Goal: Task Accomplishment & Management: Manage account settings

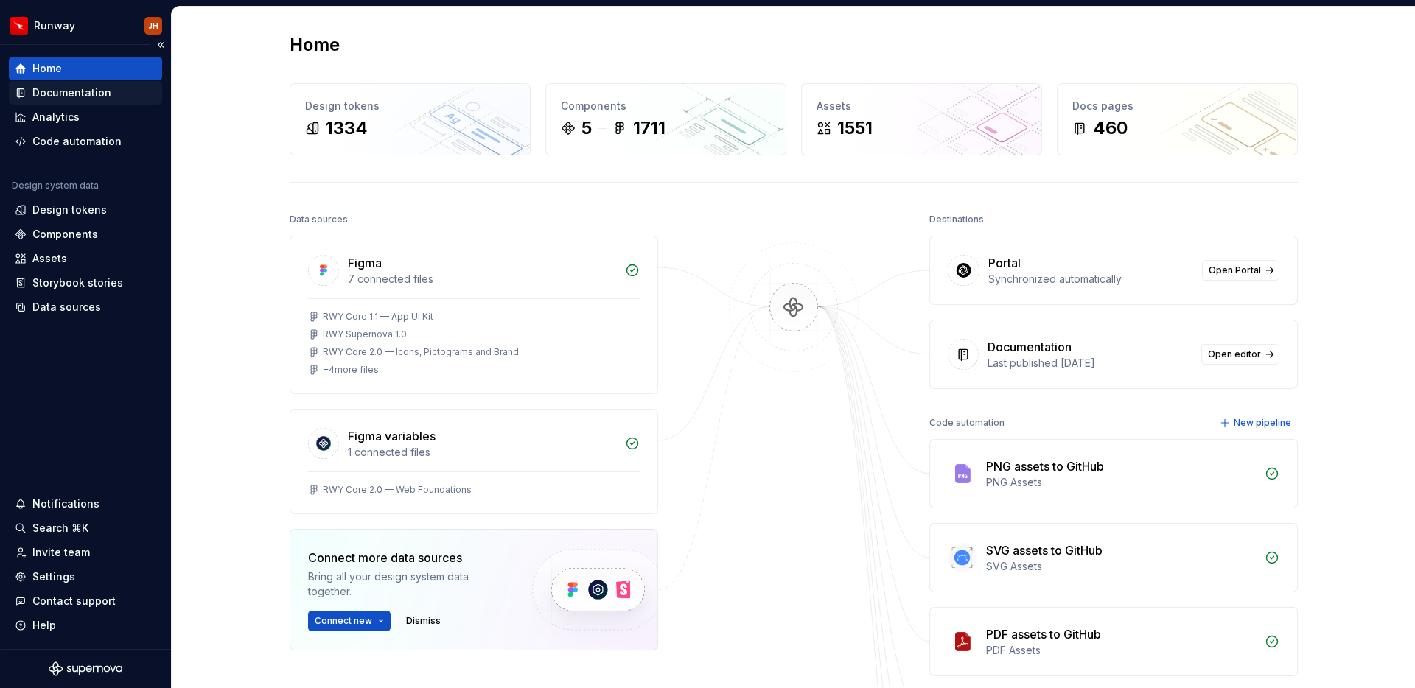
click at [94, 95] on div "Documentation" at bounding box center [71, 92] width 79 height 15
click at [92, 93] on div "Documentation" at bounding box center [71, 92] width 79 height 15
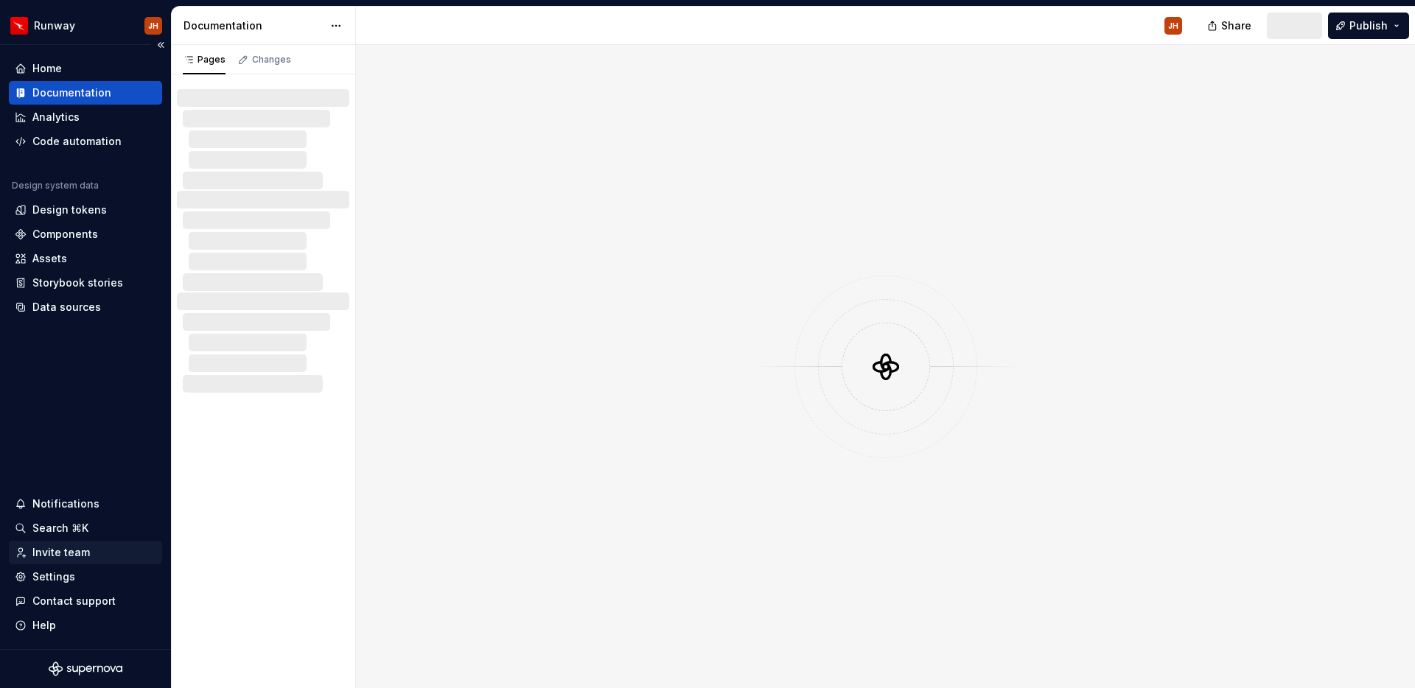
click at [72, 555] on div "Invite team" at bounding box center [60, 552] width 57 height 15
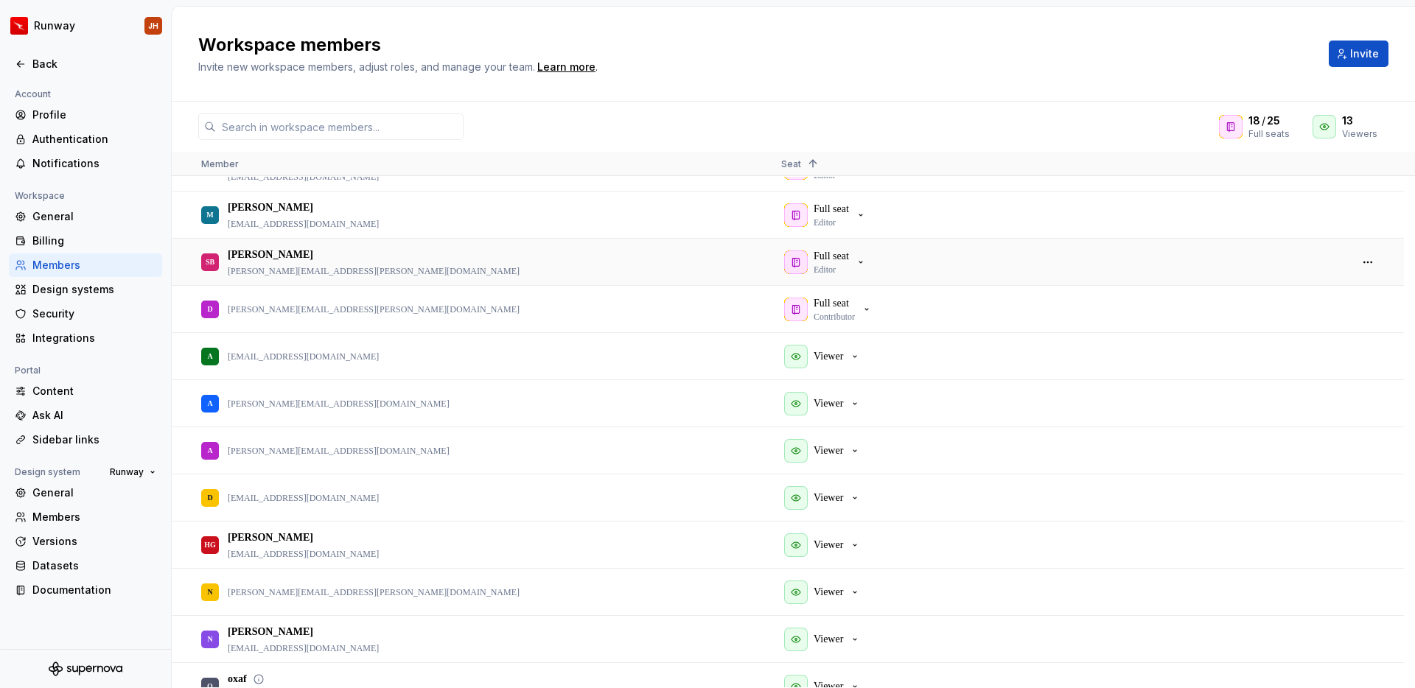
scroll to position [951, 0]
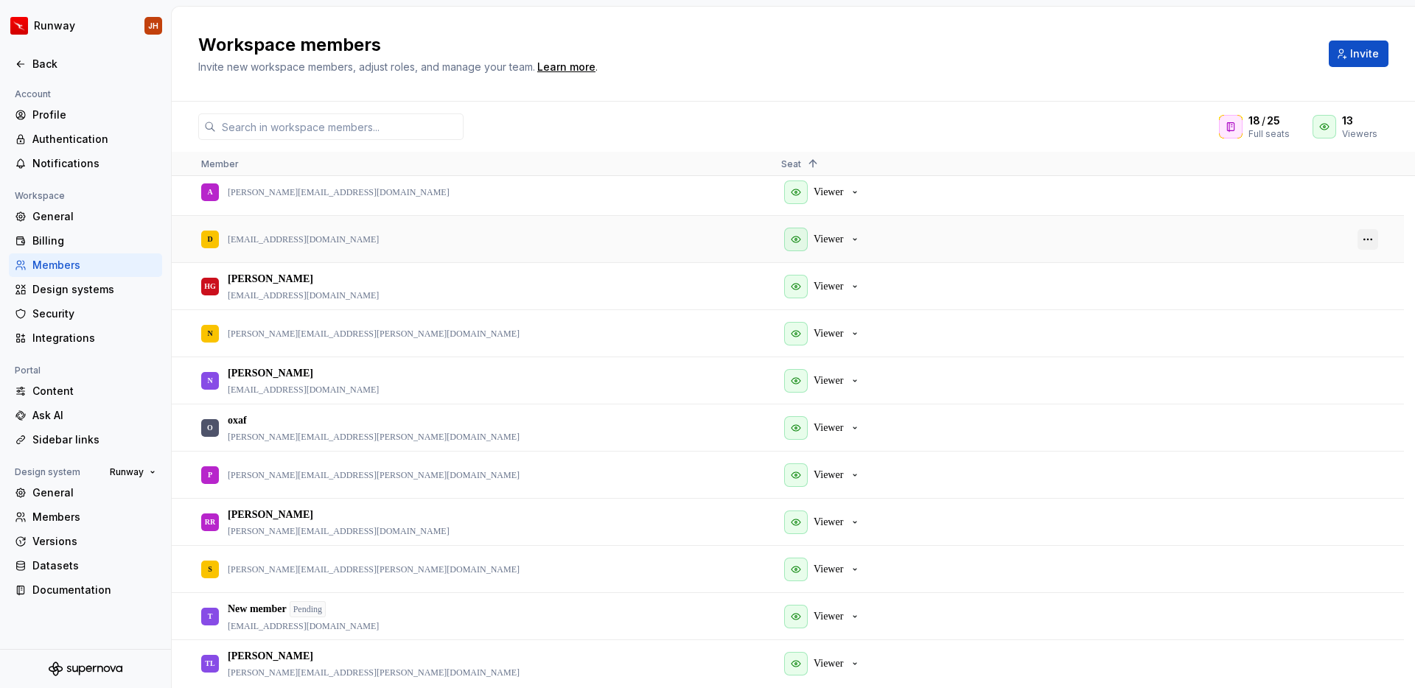
click at [1370, 238] on button "button" at bounding box center [1367, 239] width 21 height 21
click at [1318, 290] on span "Remove from workspace" at bounding box center [1323, 289] width 122 height 27
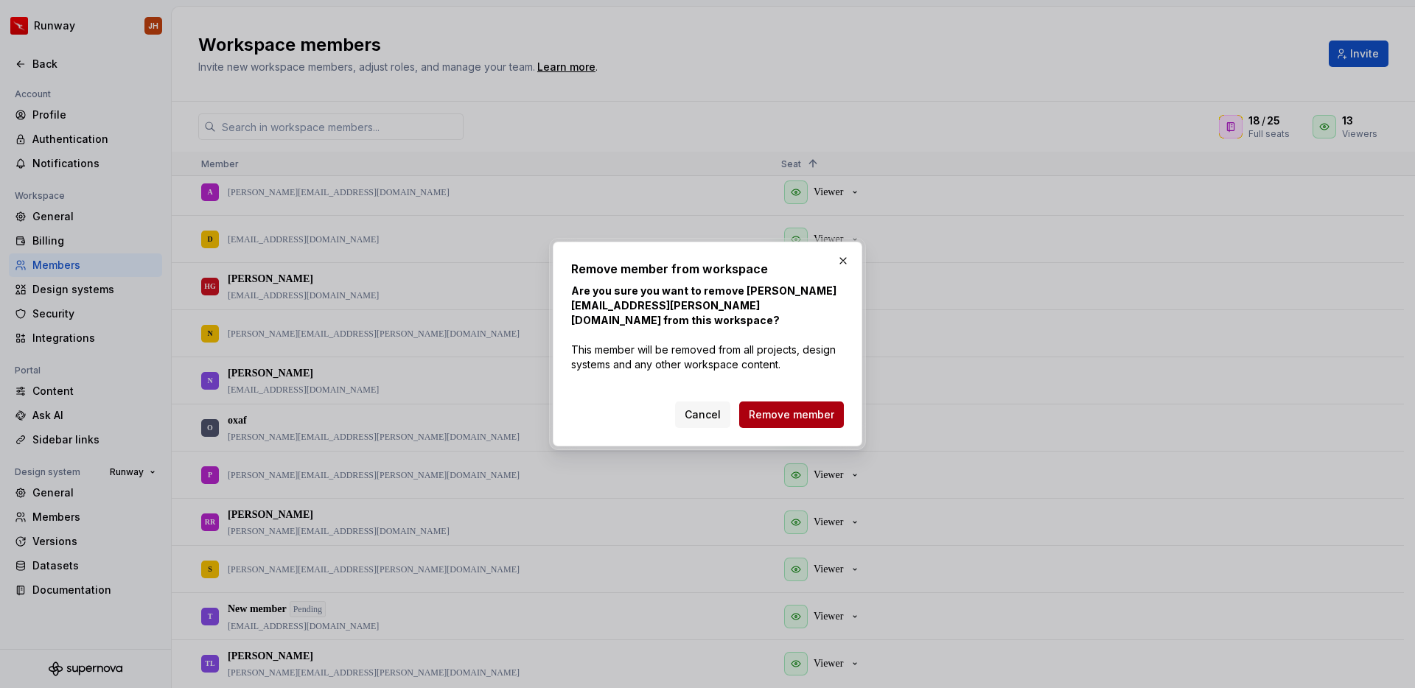
click at [788, 409] on span "Remove member" at bounding box center [791, 414] width 85 height 15
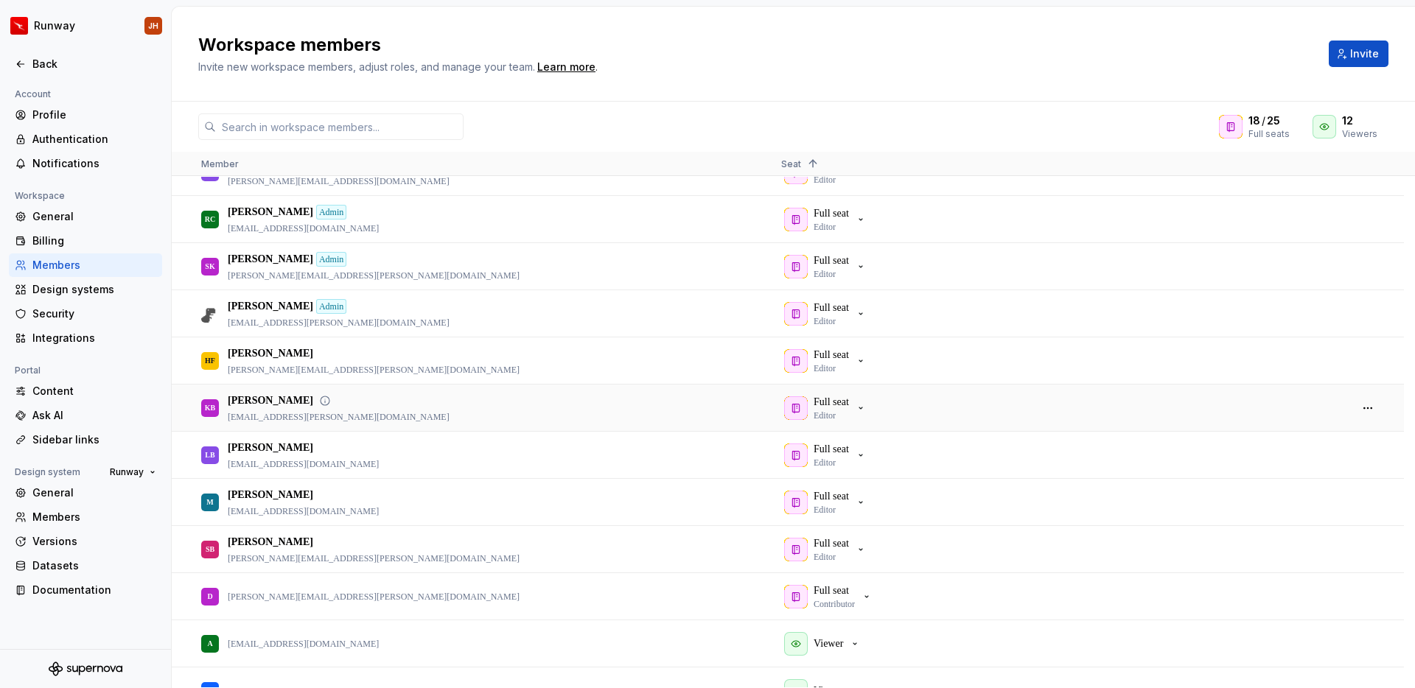
scroll to position [0, 0]
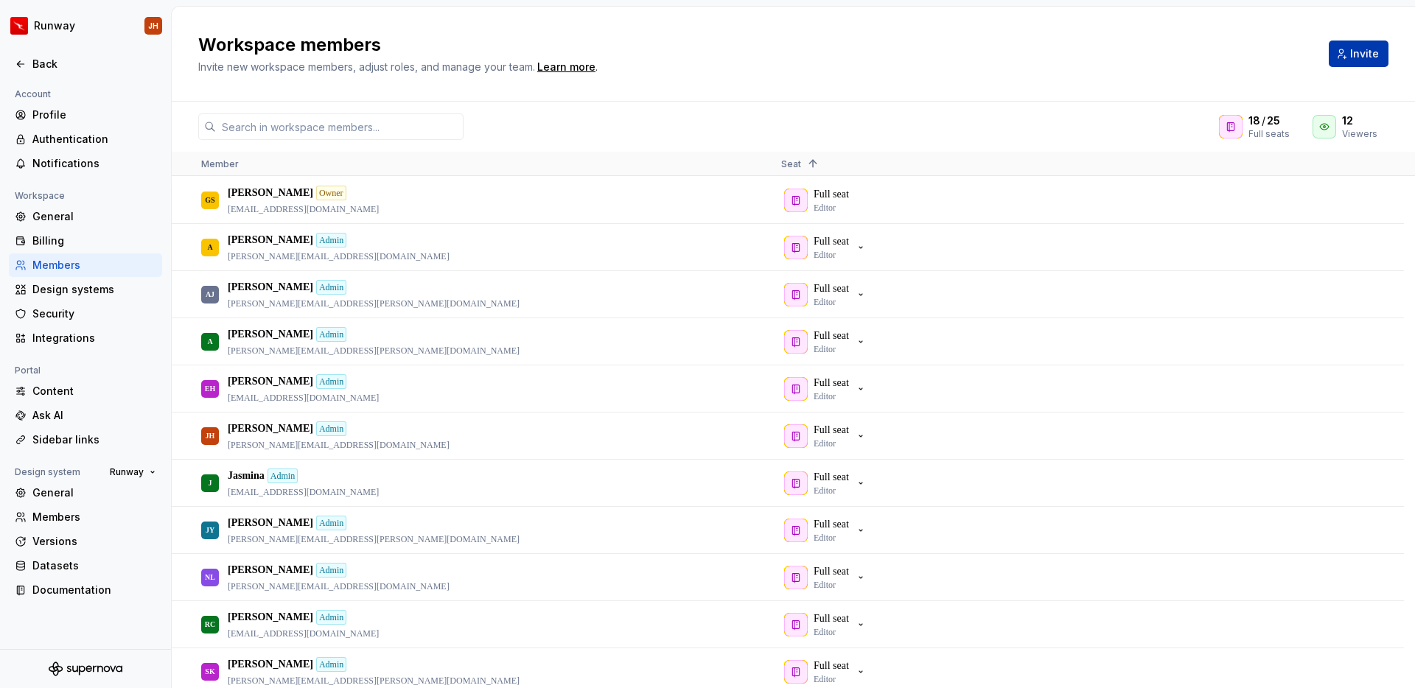
click at [1339, 54] on button "Invite" at bounding box center [1359, 54] width 60 height 27
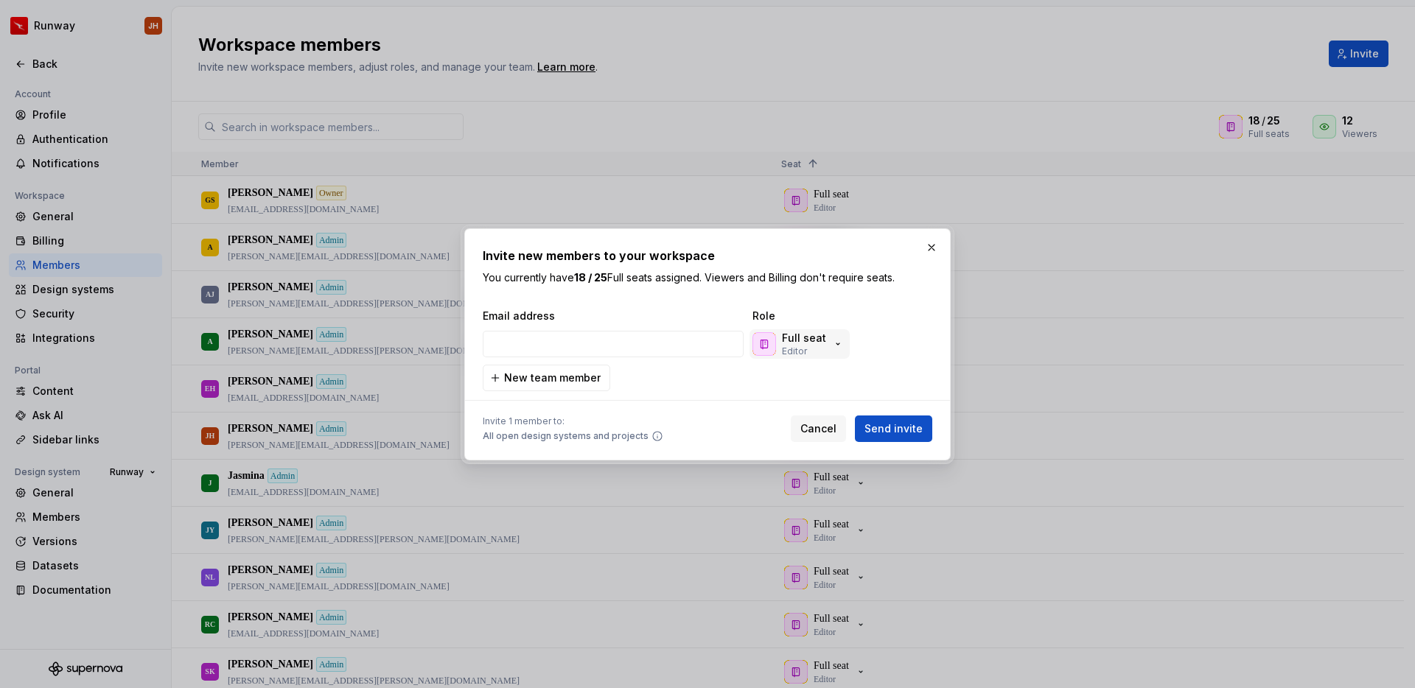
type input "[EMAIL_ADDRESS][DOMAIN_NAME]"
click at [809, 342] on p "Full seat" at bounding box center [804, 338] width 44 height 15
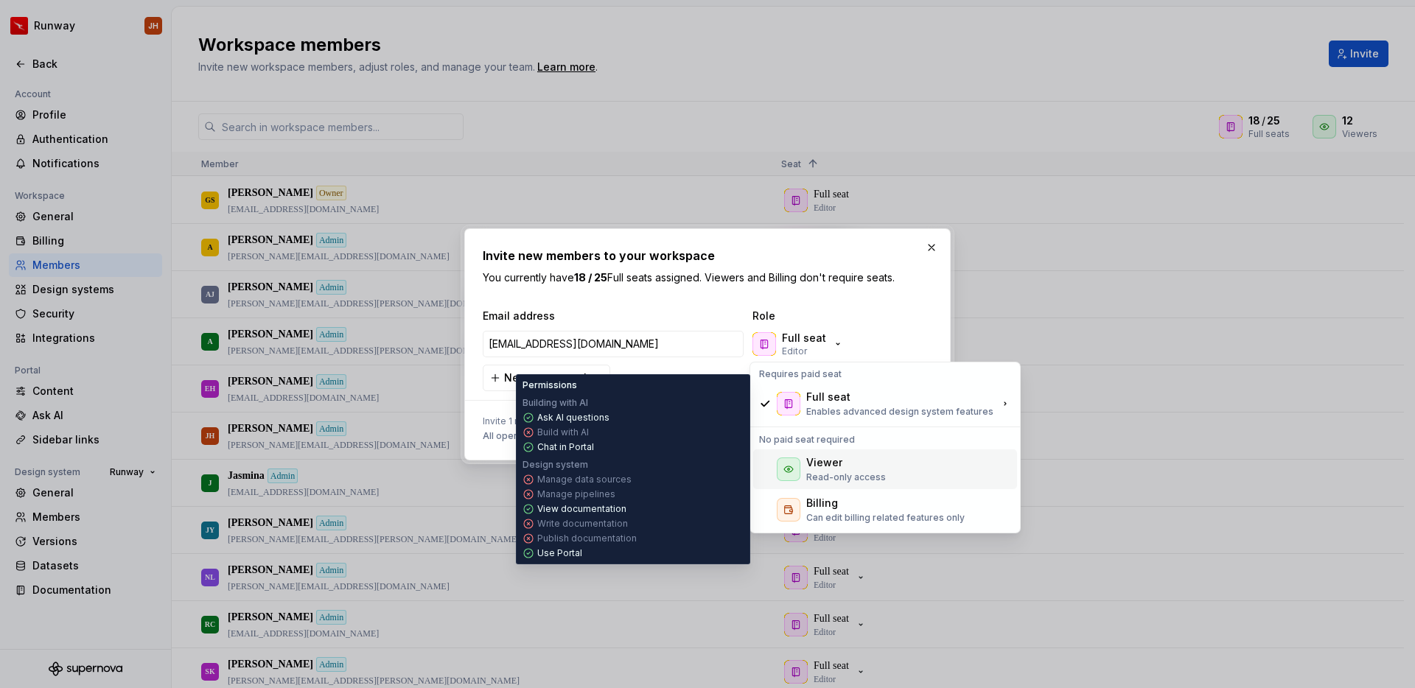
click at [836, 472] on p "Read-only access" at bounding box center [846, 478] width 80 height 12
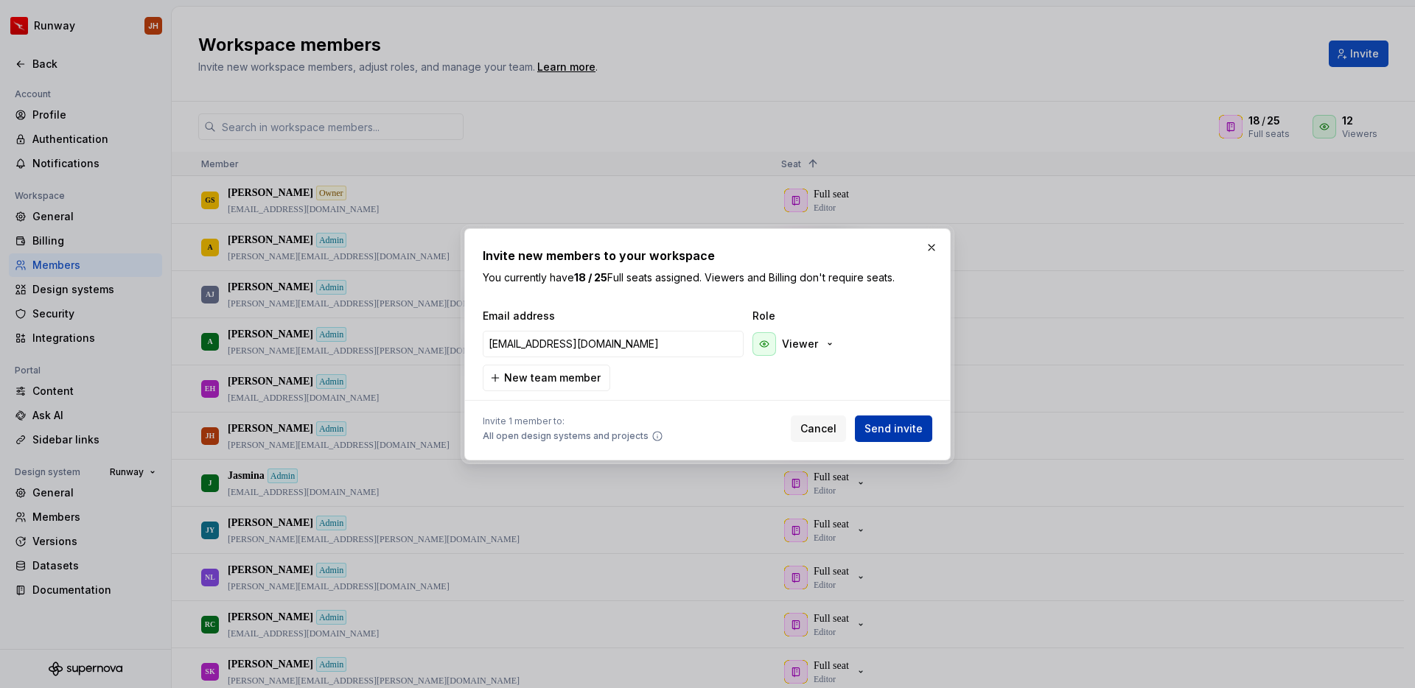
click at [913, 424] on span "Send invite" at bounding box center [893, 428] width 58 height 15
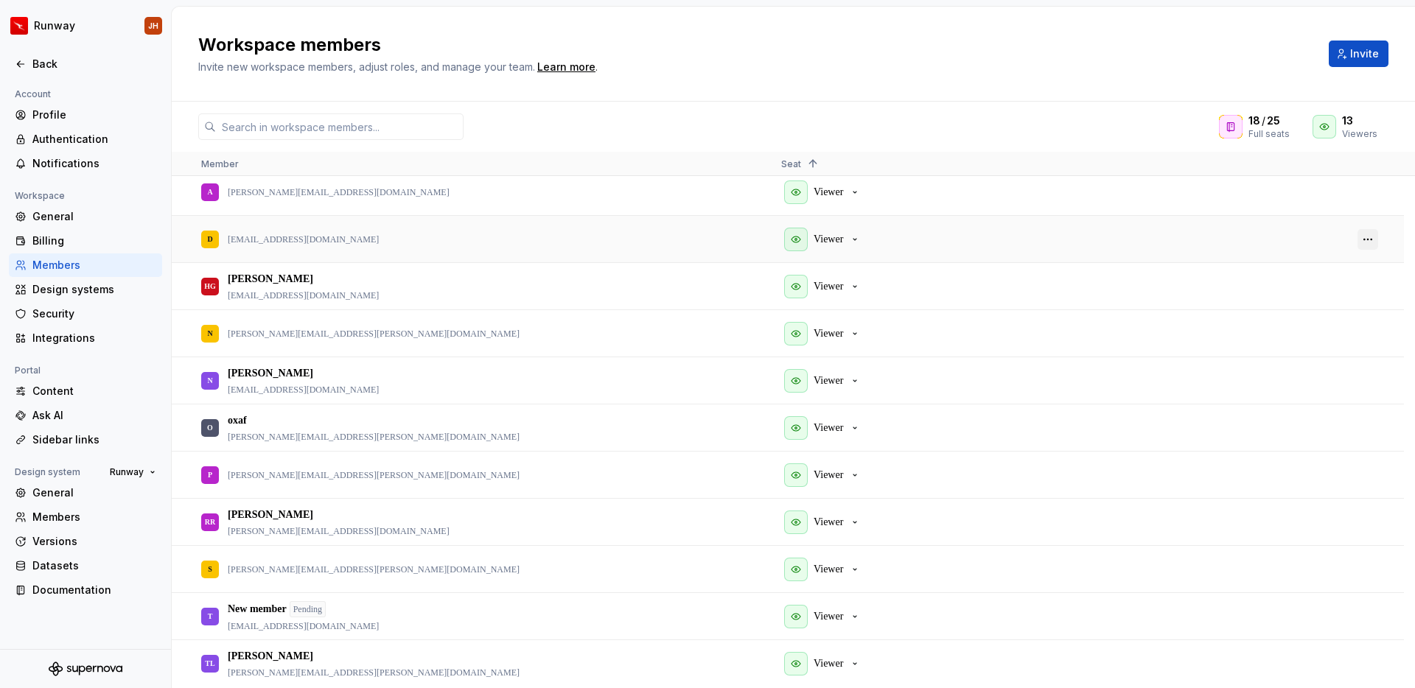
click at [1374, 241] on button "button" at bounding box center [1367, 239] width 21 height 21
